Goal: Communication & Community: Answer question/provide support

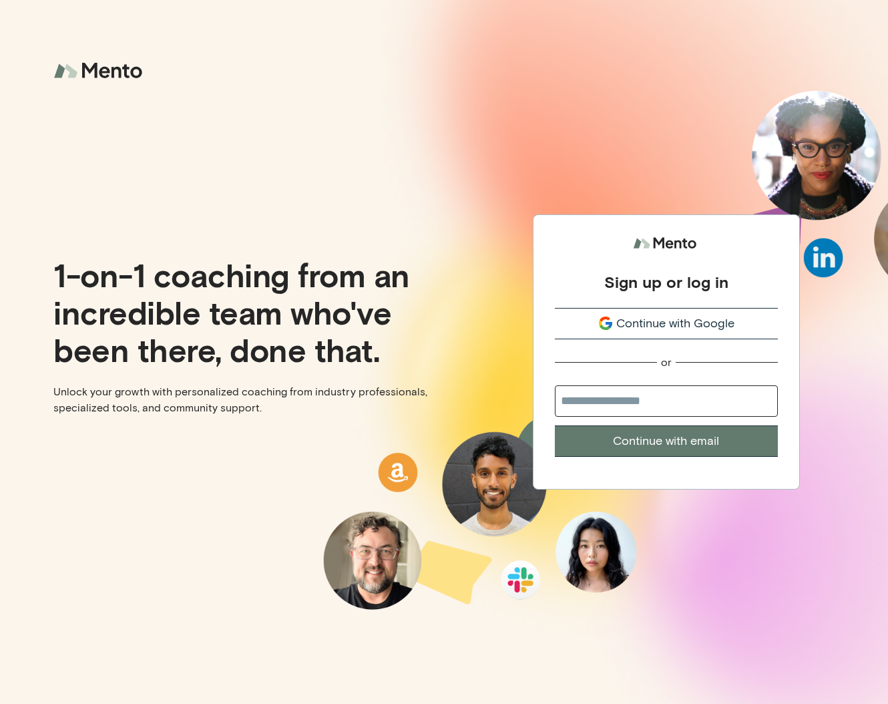
click at [700, 322] on span "Continue with Google" at bounding box center [675, 323] width 118 height 18
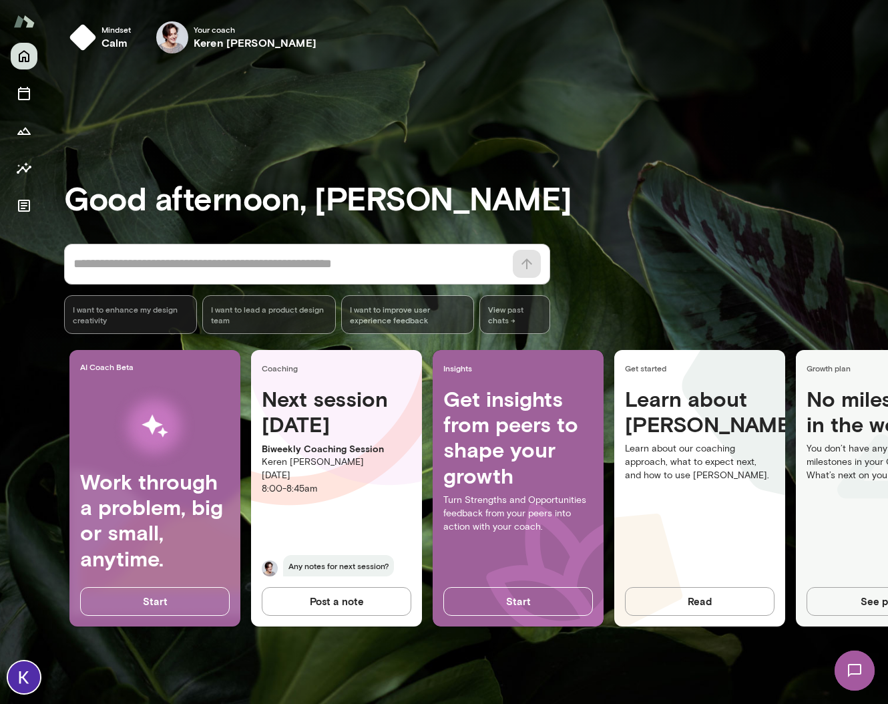
drag, startPoint x: 35, startPoint y: 22, endPoint x: 875, endPoint y: 672, distance: 1061.7
click at [875, 672] on div "Good afternoon, [PERSON_NAME] * ​ ​ I want to enhance my design creativity I wa…" at bounding box center [476, 384] width 824 height 608
click at [860, 672] on img at bounding box center [854, 670] width 55 height 55
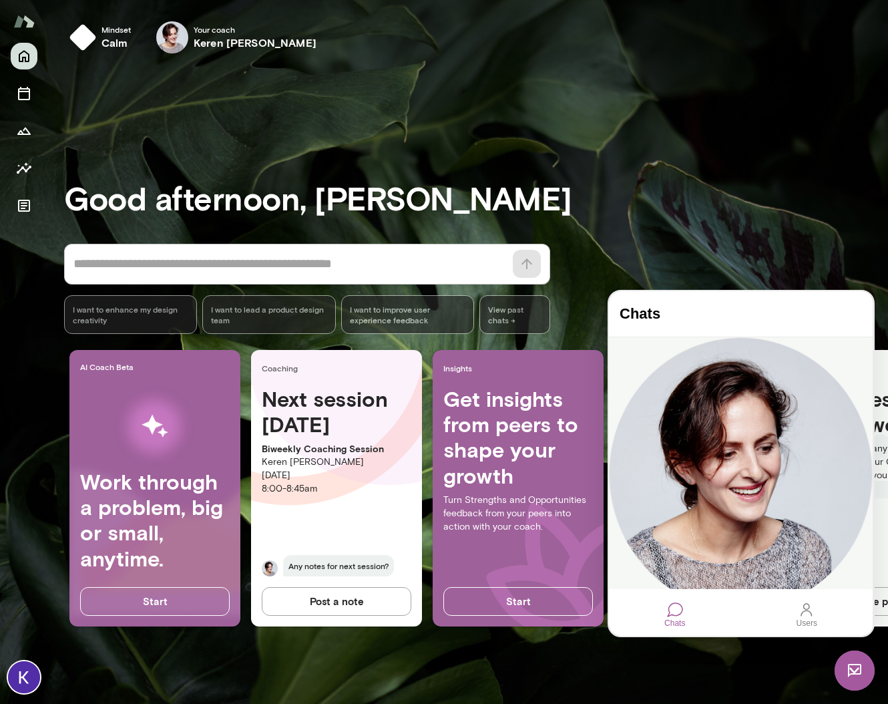
click at [751, 630] on div "Hey [PERSON_NAME]! Hope you're having a good week. Apologies I just found out I…" at bounding box center [741, 643] width 264 height 27
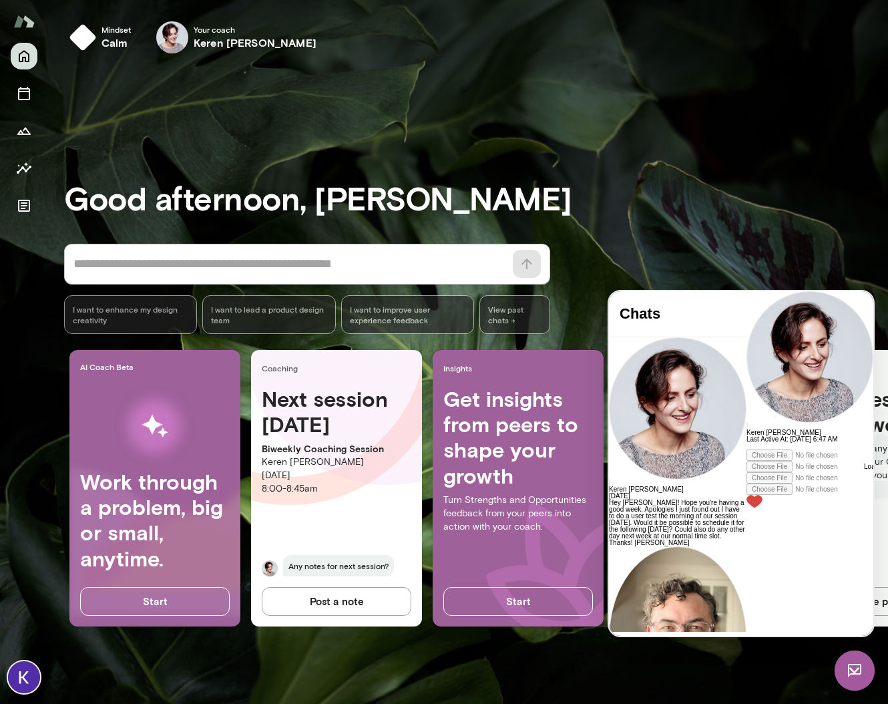
scroll to position [3511, 0]
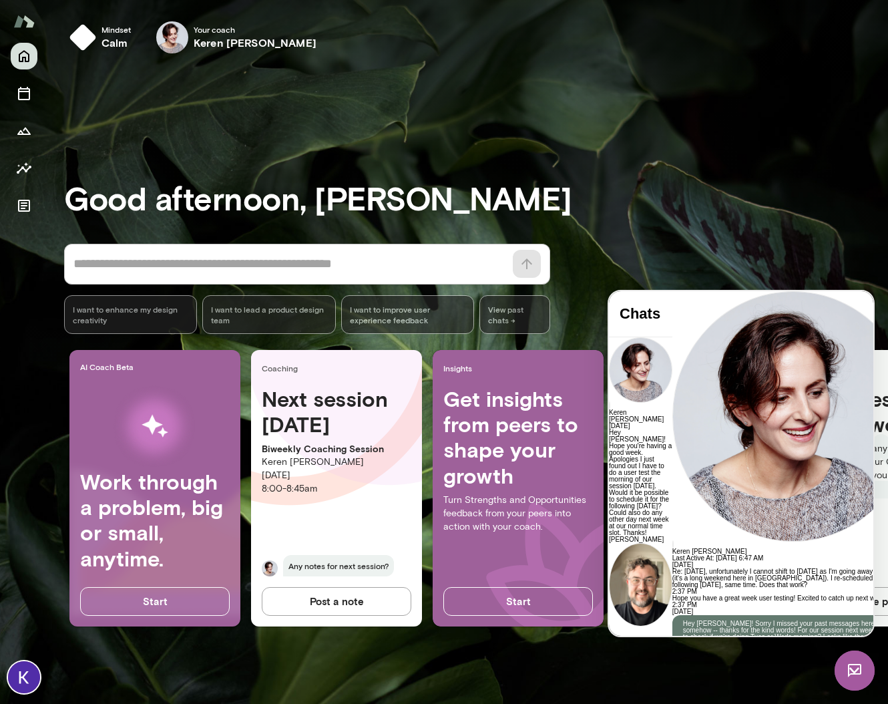
scroll to position [49, 0]
drag, startPoint x: 787, startPoint y: 566, endPoint x: 705, endPoint y: 569, distance: 82.2
drag, startPoint x: 795, startPoint y: 566, endPoint x: 785, endPoint y: 566, distance: 10.0
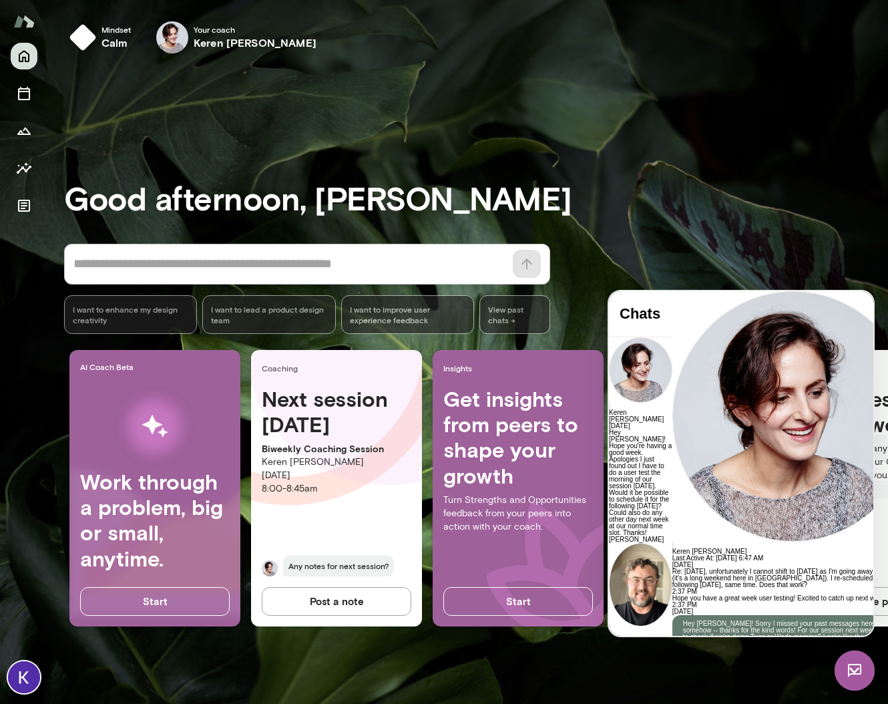
drag, startPoint x: 733, startPoint y: 580, endPoint x: 656, endPoint y: 582, distance: 77.5
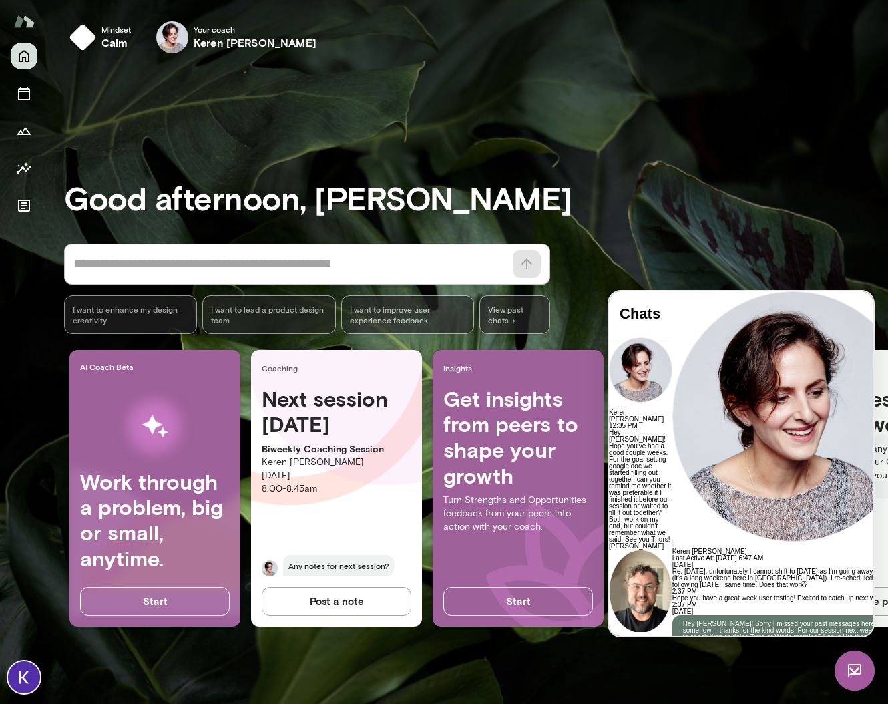
scroll to position [3712, 0]
click at [859, 669] on img at bounding box center [855, 670] width 40 height 40
